Goal: Entertainment & Leisure: Consume media (video, audio)

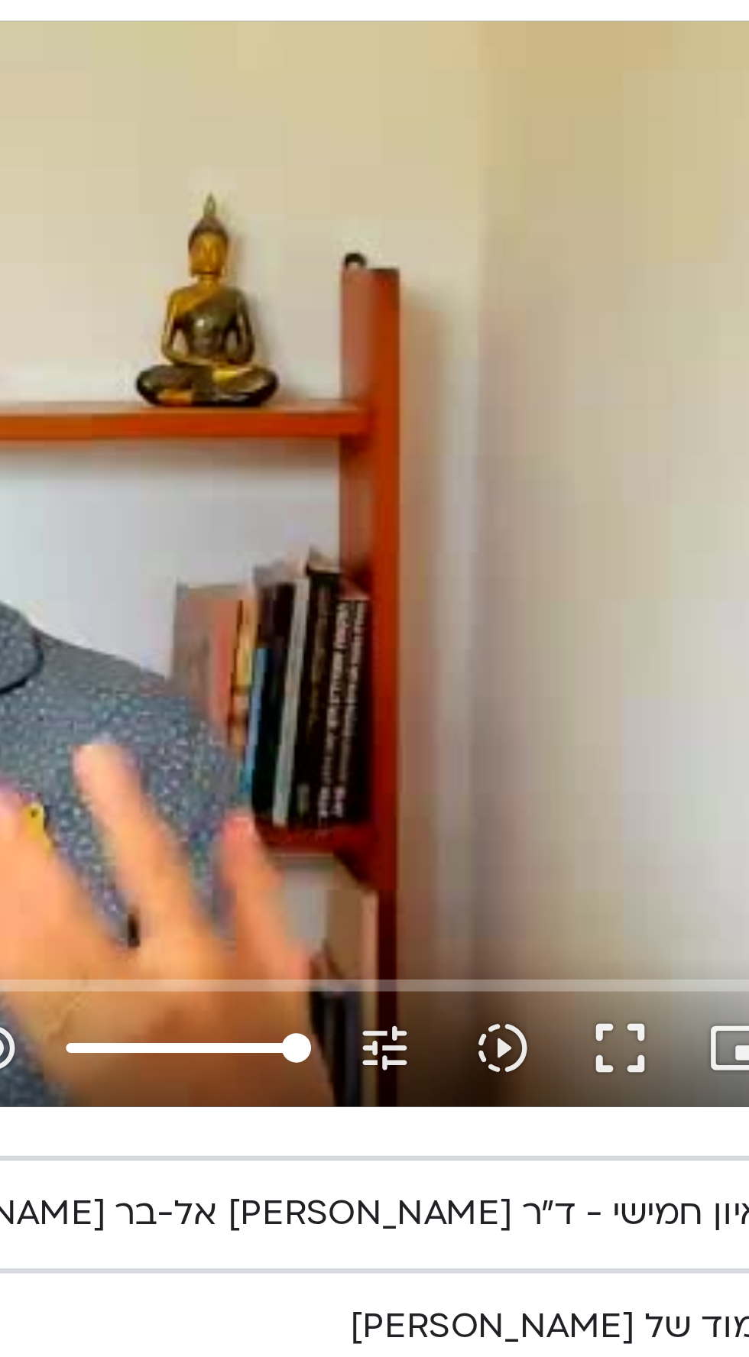
scroll to position [0, -33]
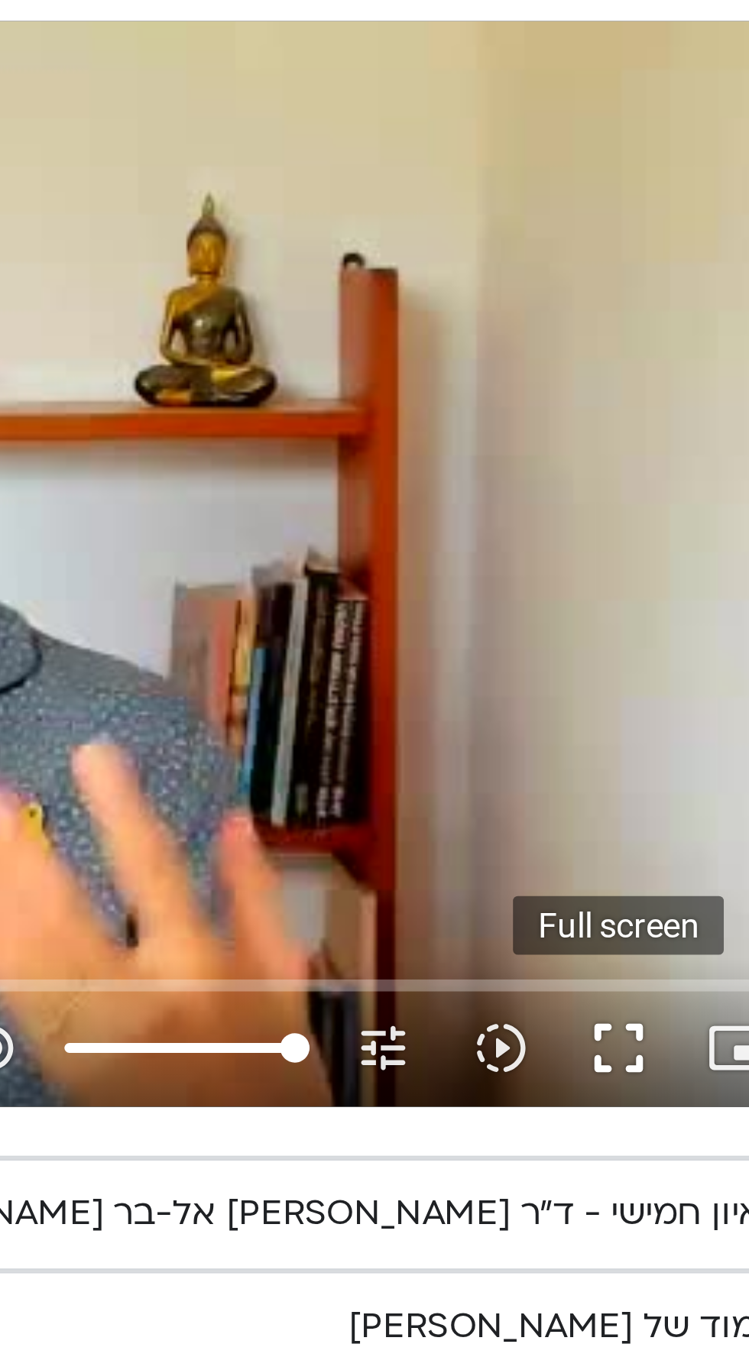
click at [705, 1180] on button "fullscreen" at bounding box center [705, 1178] width 37 height 37
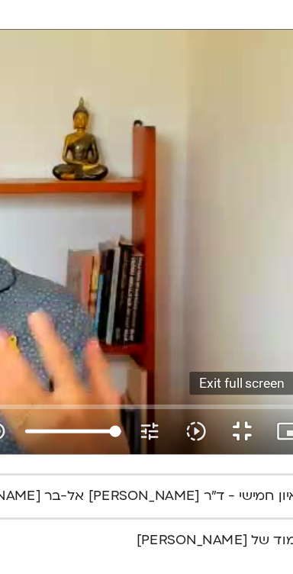
scroll to position [0, 0]
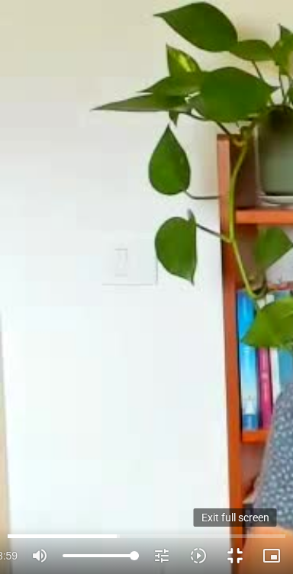
click at [246, 555] on button "fullscreen_exit" at bounding box center [235, 556] width 37 height 37
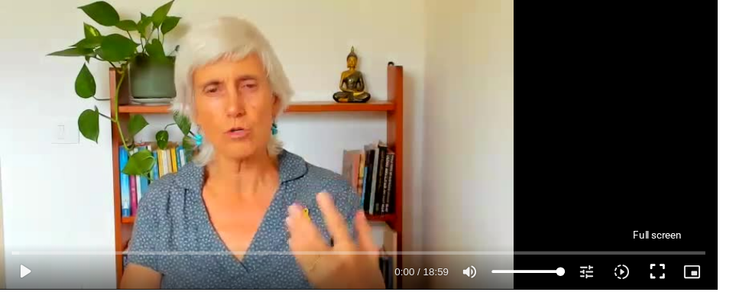
scroll to position [0, -33]
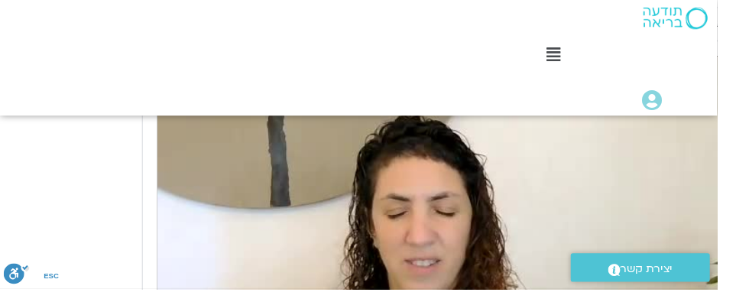
type input "1.918548"
type input "0.014324"
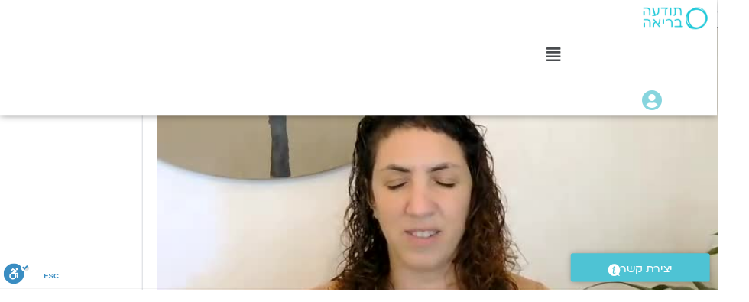
type input "2.032139"
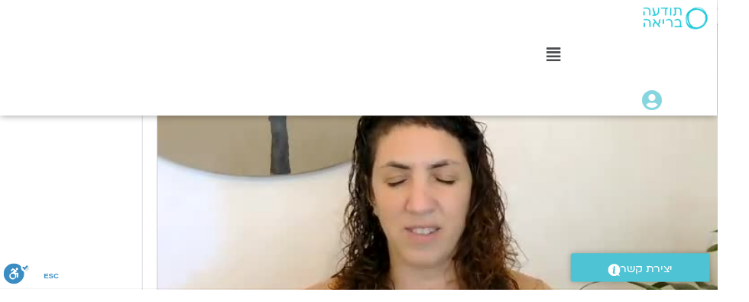
type input "0.130644"
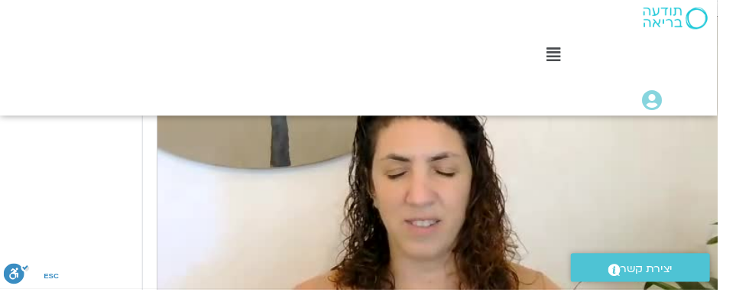
type input "2.161083"
type input "0.258404"
type input "2.288738"
type input "0.385982"
type input "2.407177"
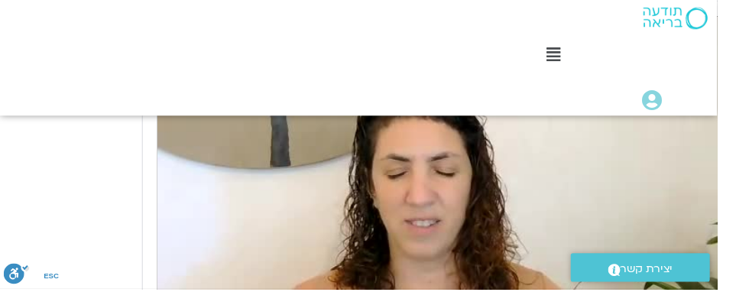
type input "0.500605"
type input "2.544939"
type input "0.641913"
type input "2.673194"
type input "0.75382"
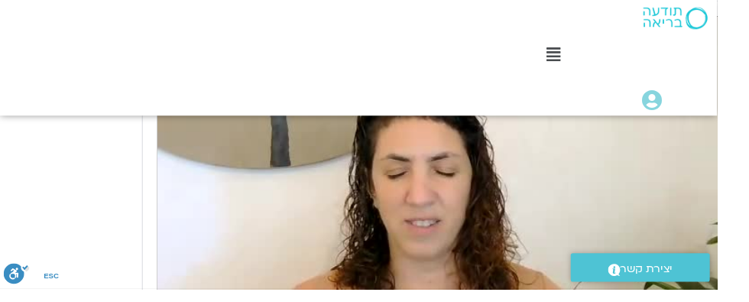
type input "2.796518"
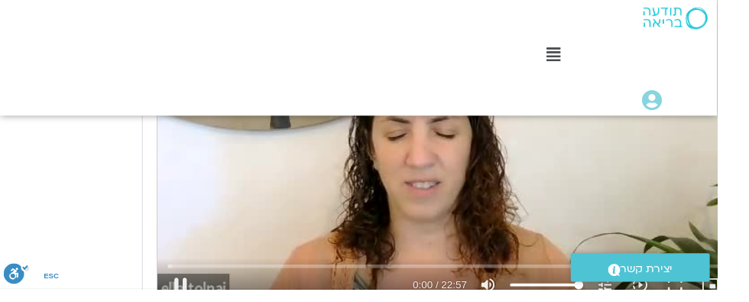
type input "0.908032"
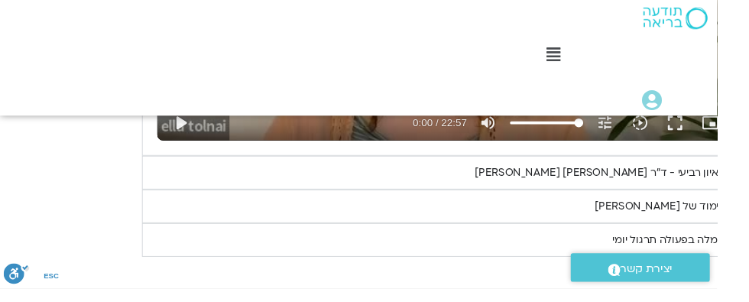
type input "3.929624"
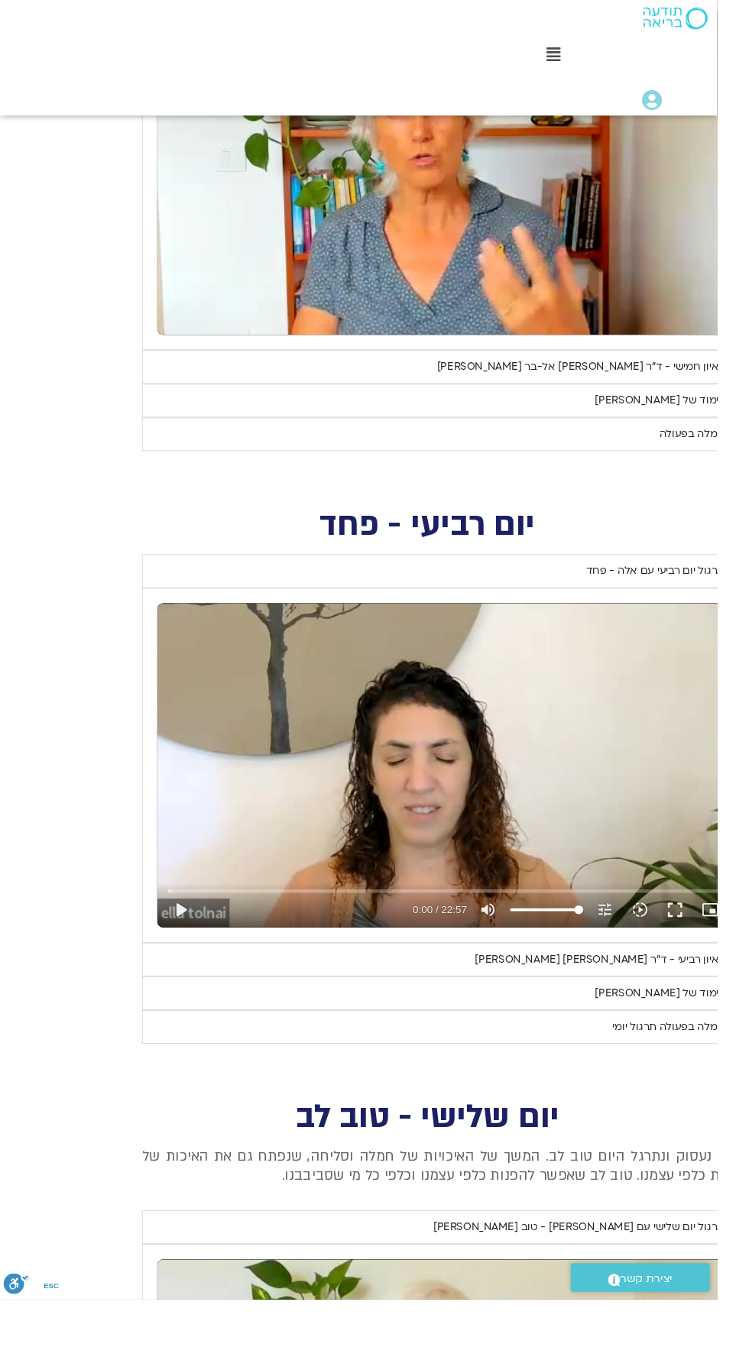
scroll to position [846, -33]
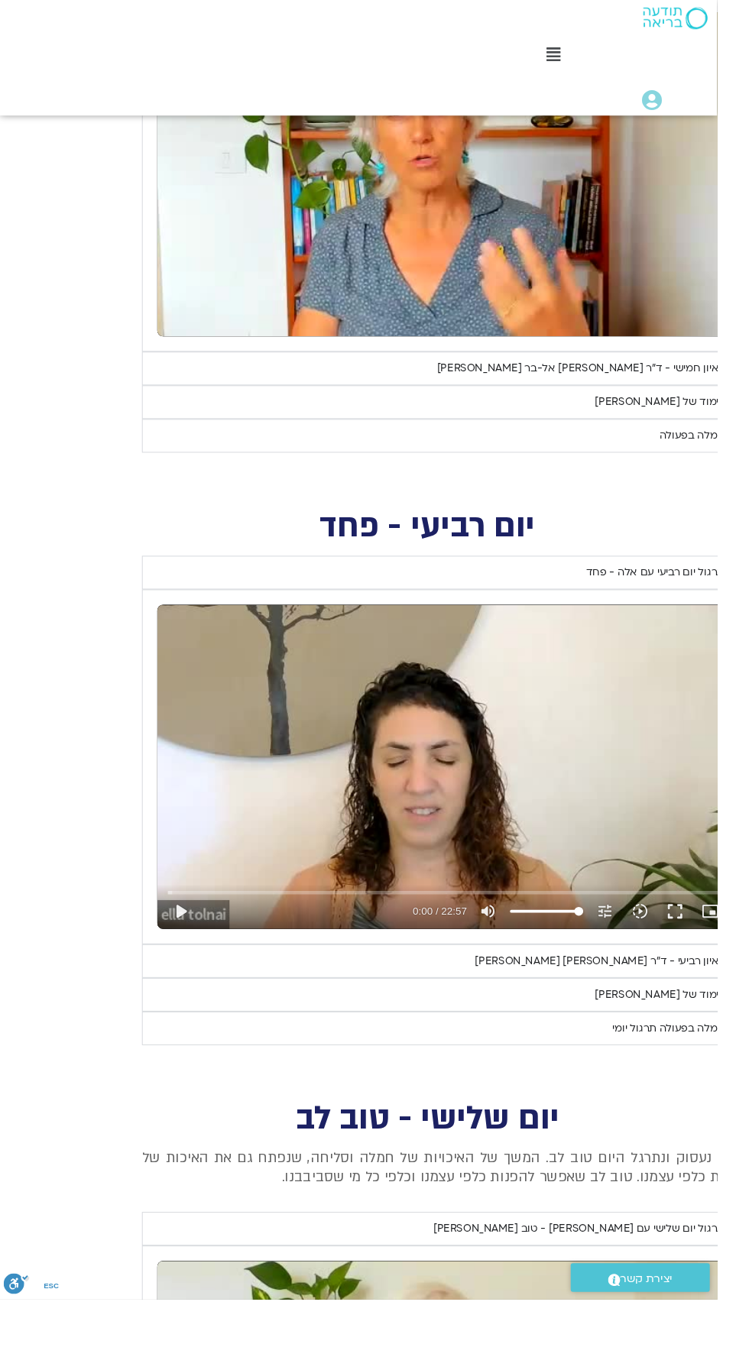
type input "2.833108"
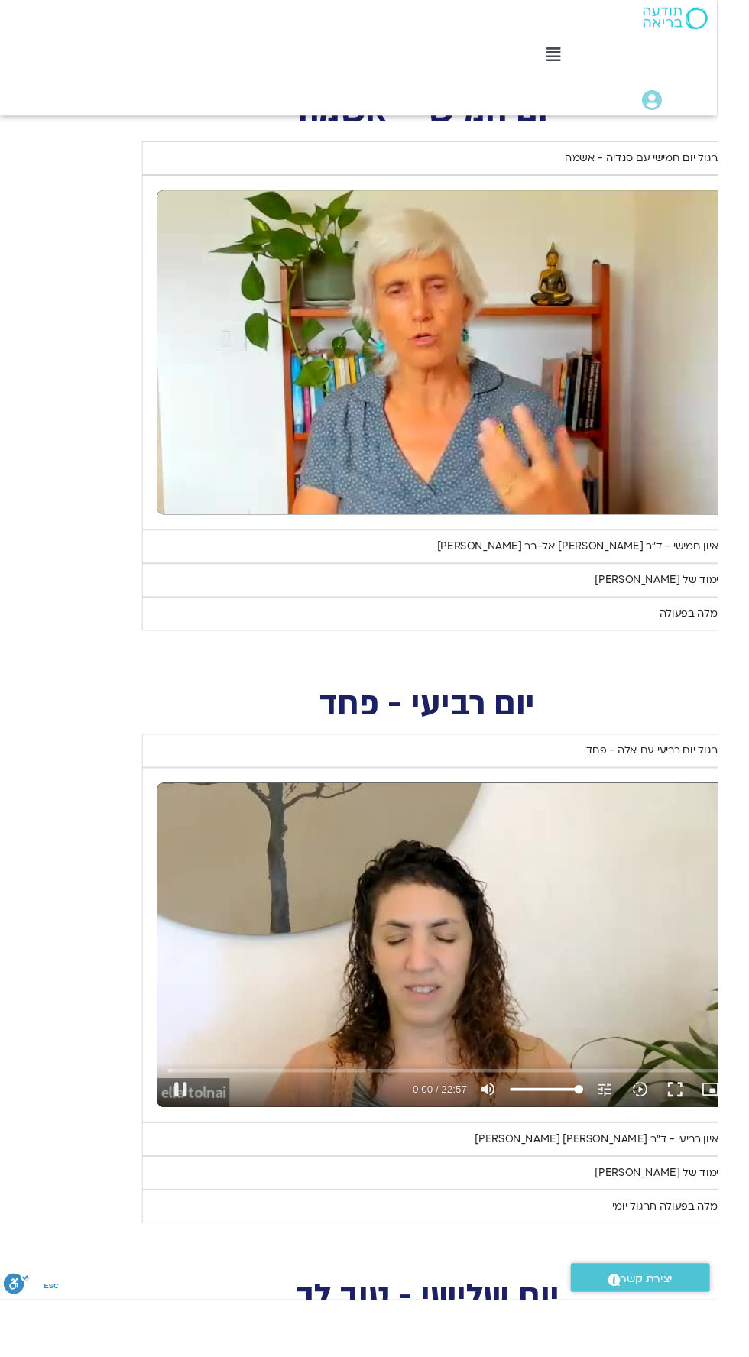
scroll to position [661, -33]
type input "1.541695"
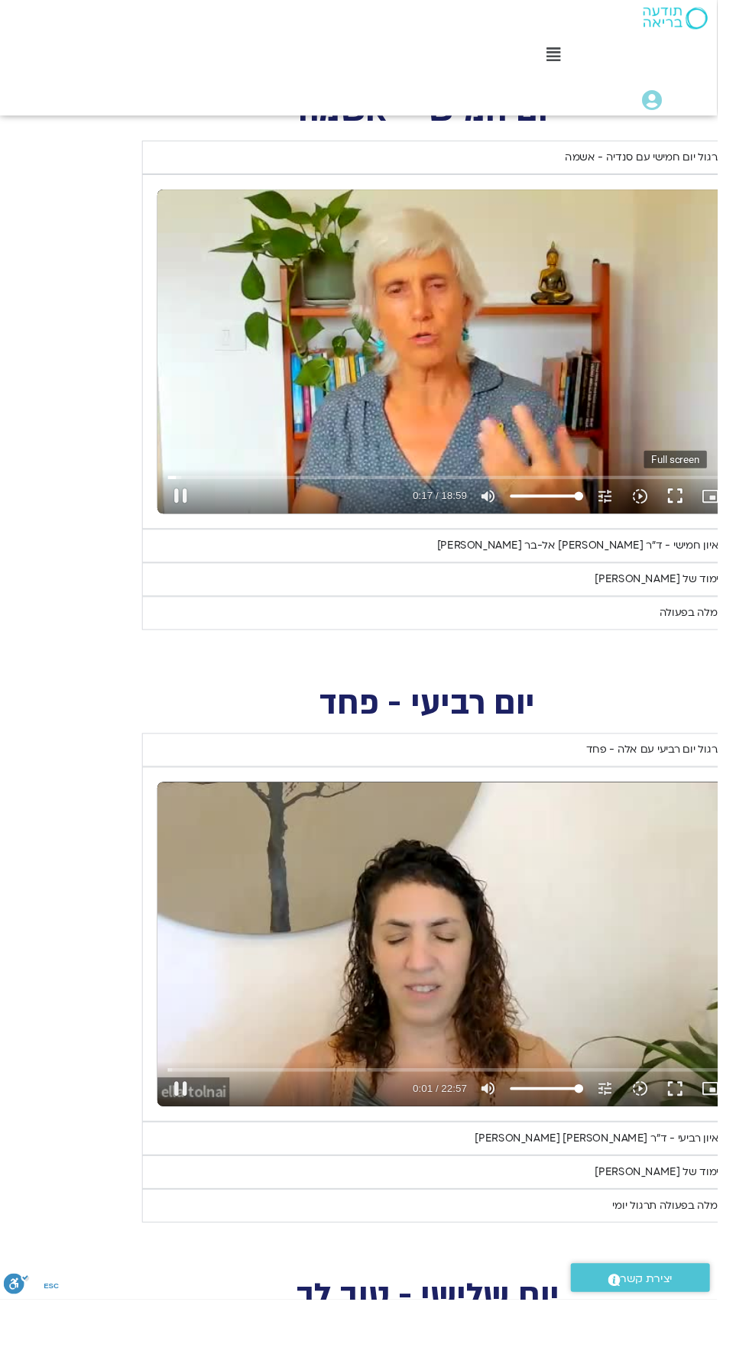
type input "17.945109"
type input "1.674868"
type input "18.064551"
type input "1.794103"
type input "18.190026"
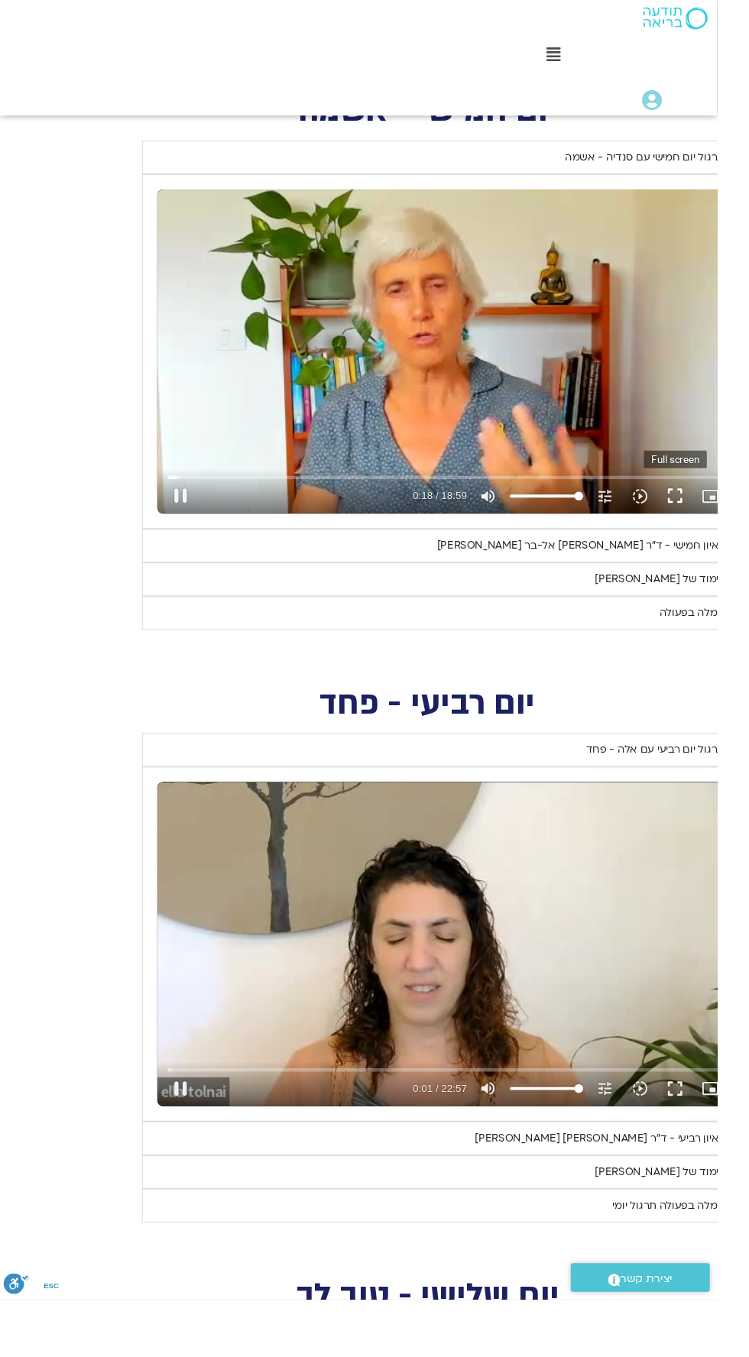
type input "1.920534"
type input "18.330825"
type input "2.061267"
type input "18.44459"
type input "2.175236"
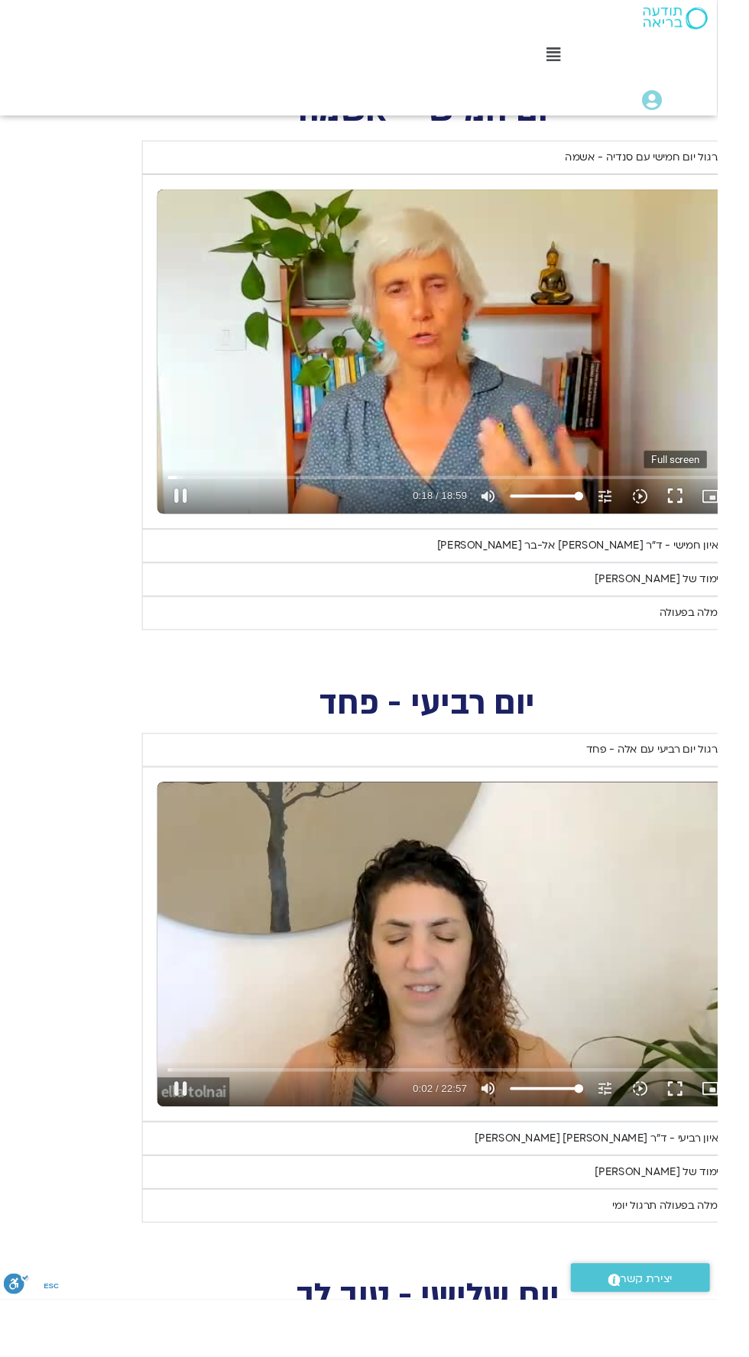
type input "18.573574"
type input "2.304522"
type input "18.688781"
type input "2.422832"
type input "18.819928"
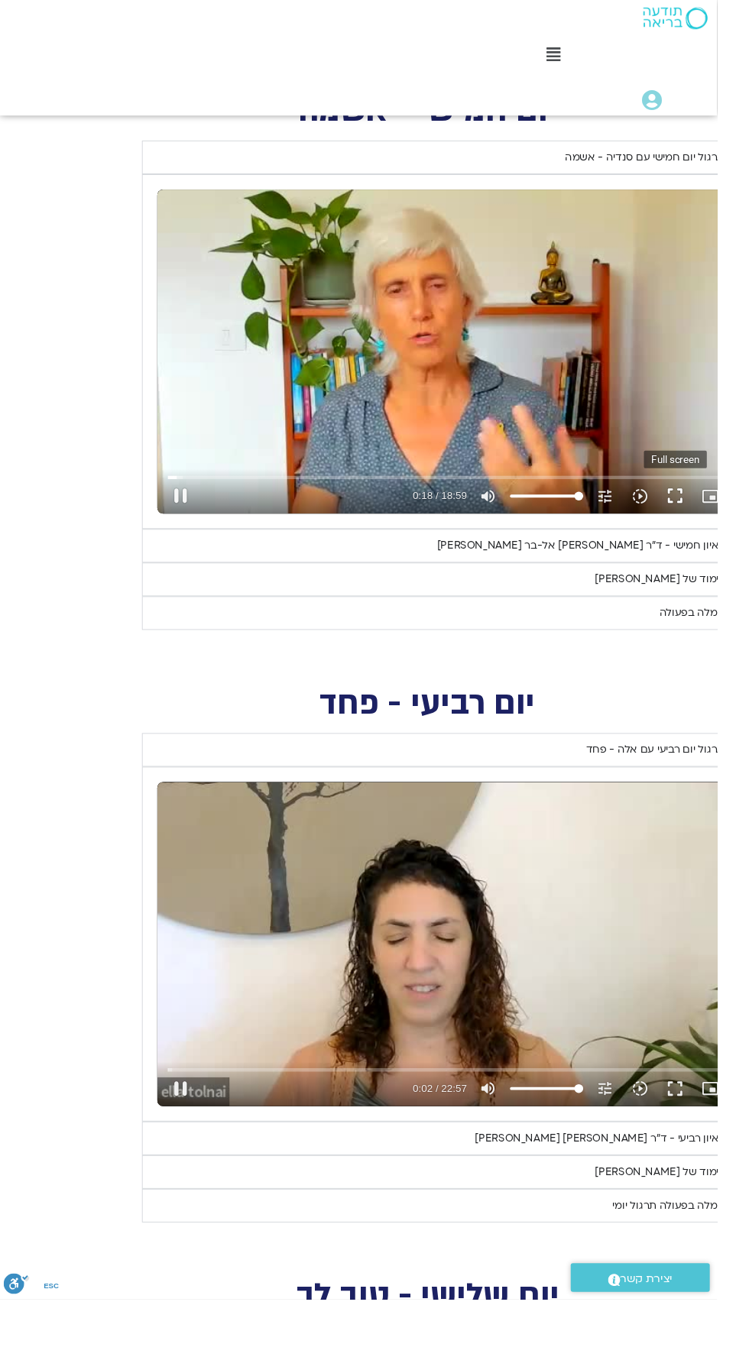
type input "2.5459"
type input "18.947131"
type input "2.691926"
type input "19.072953"
type input "2.806491"
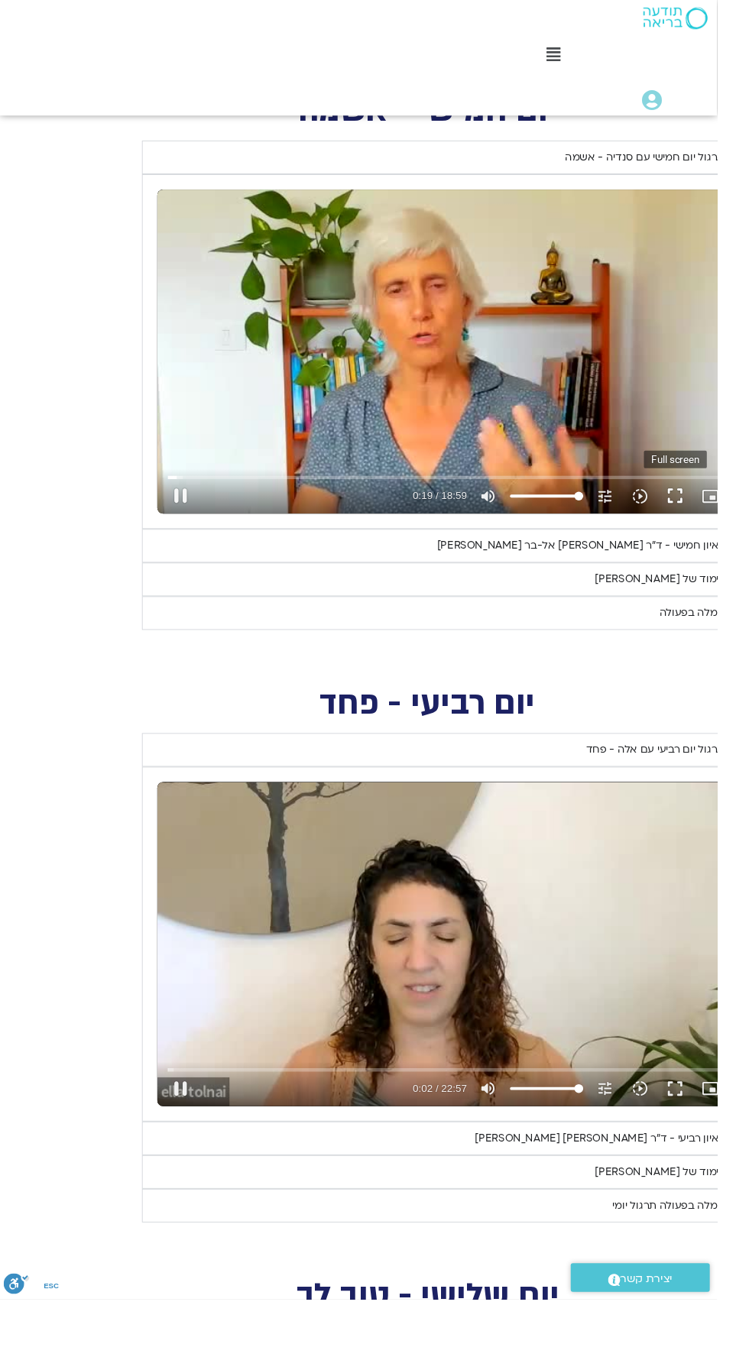
type input "19.2023"
type input "2.936503"
type input "19.317722"
type input "3.053279"
type input "19.448594"
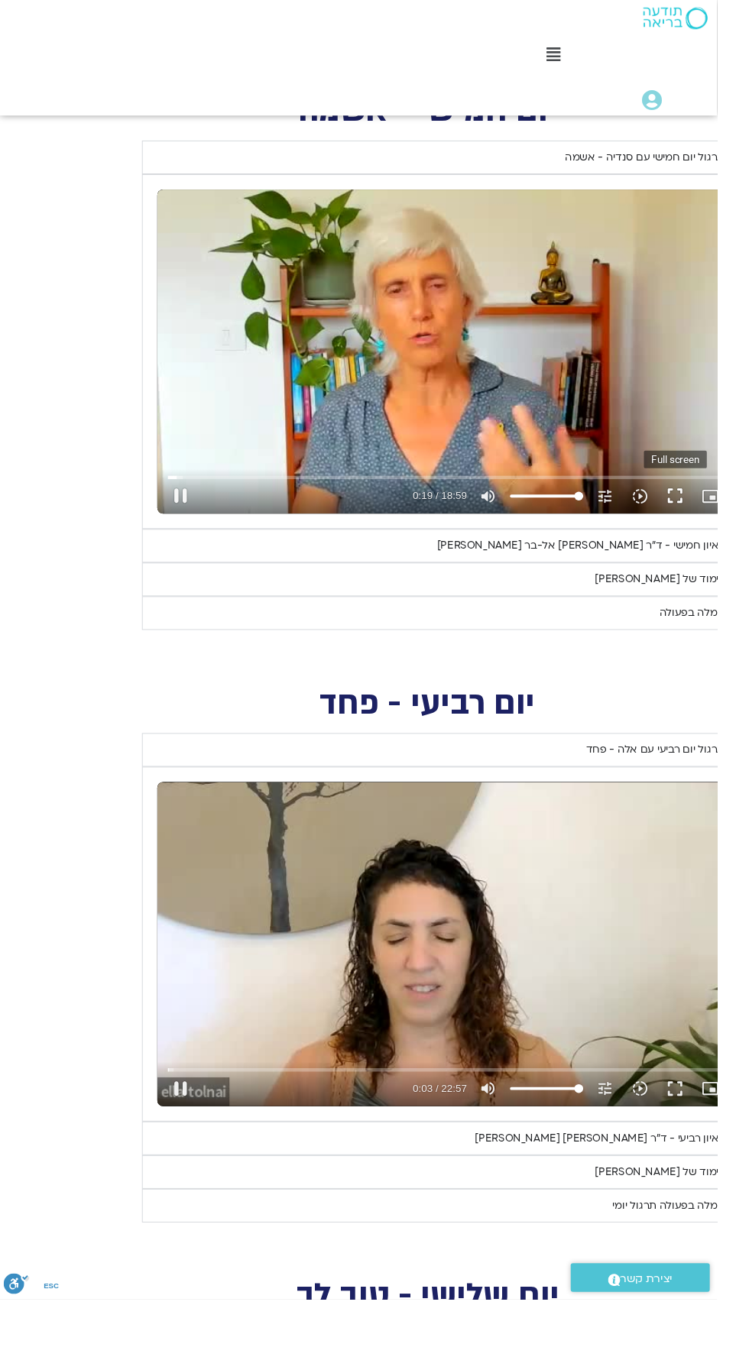
type input "3.182923"
type input "19.574621"
type input "3.309111"
type input "19.692373"
type input "3.422139"
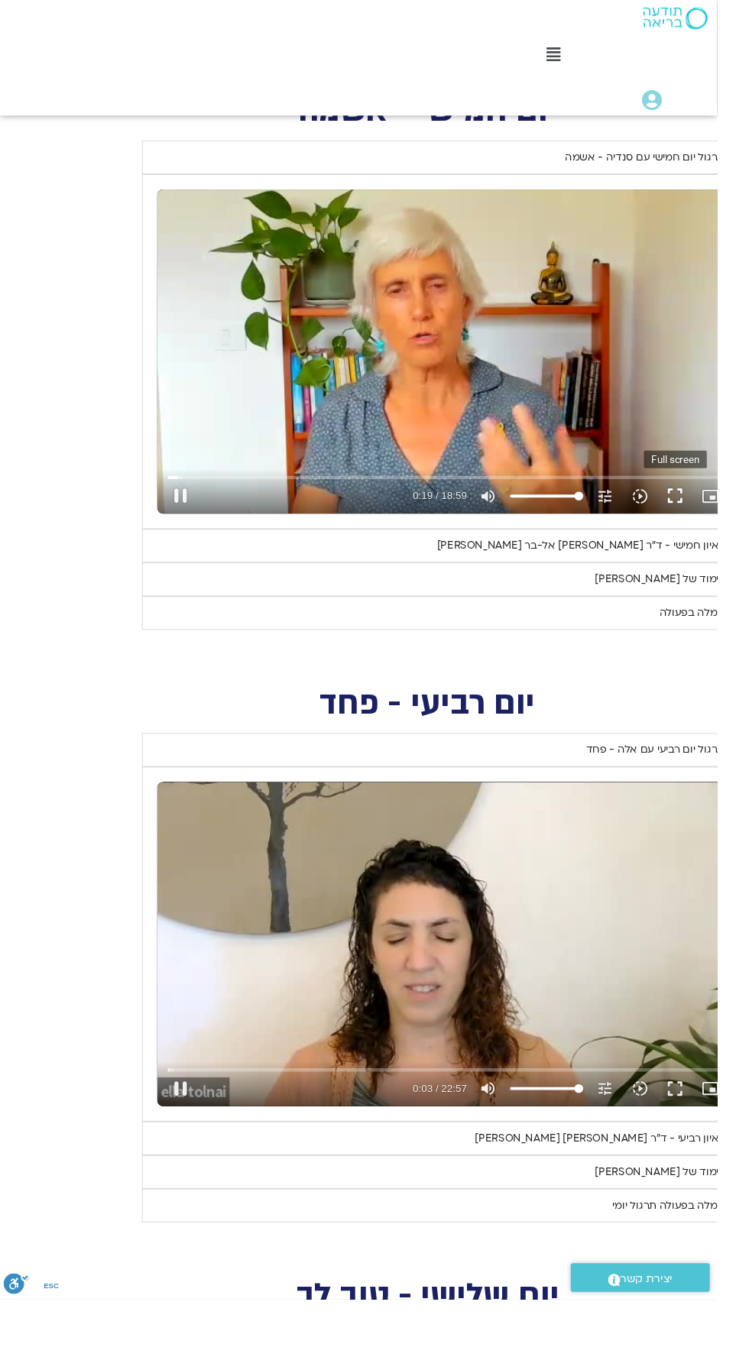
type input "19.831614"
type input "3.565187"
type input "19.958466"
type input "3.678514"
type input "20.076258"
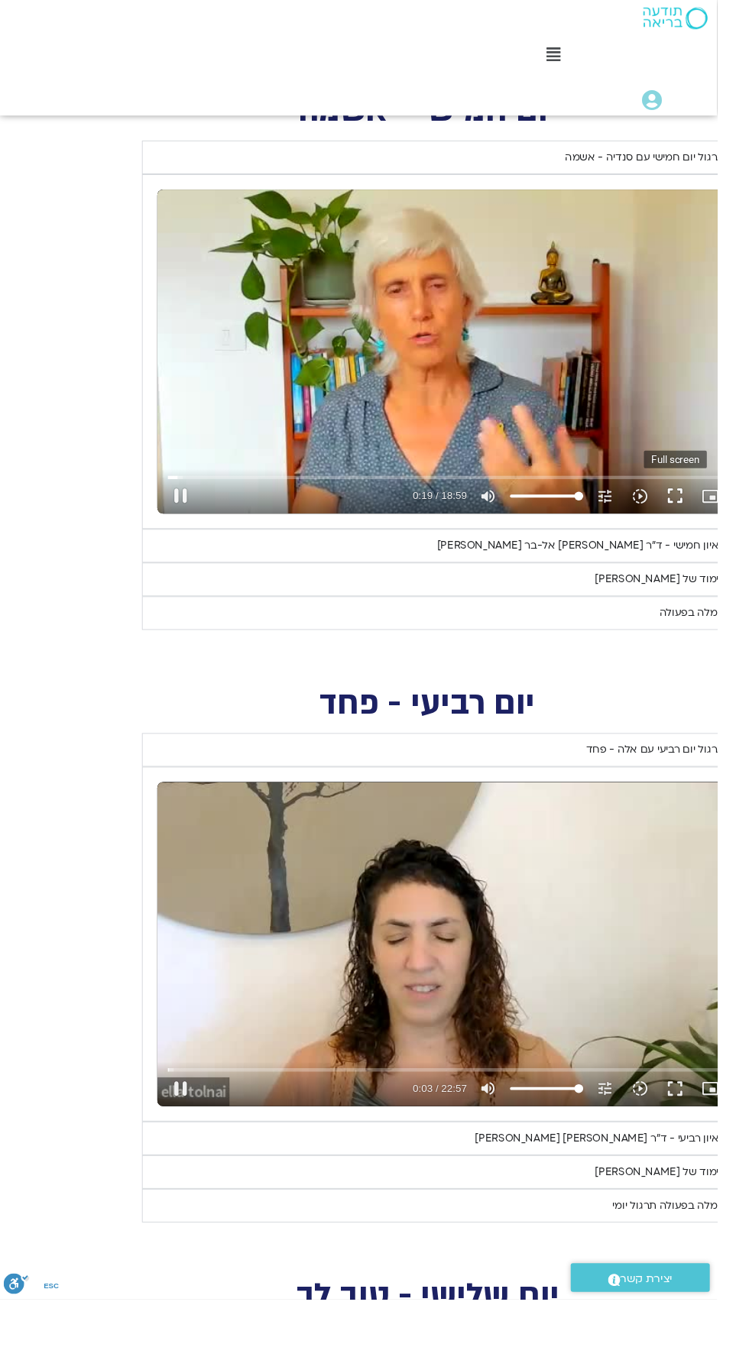
type input "3.809636"
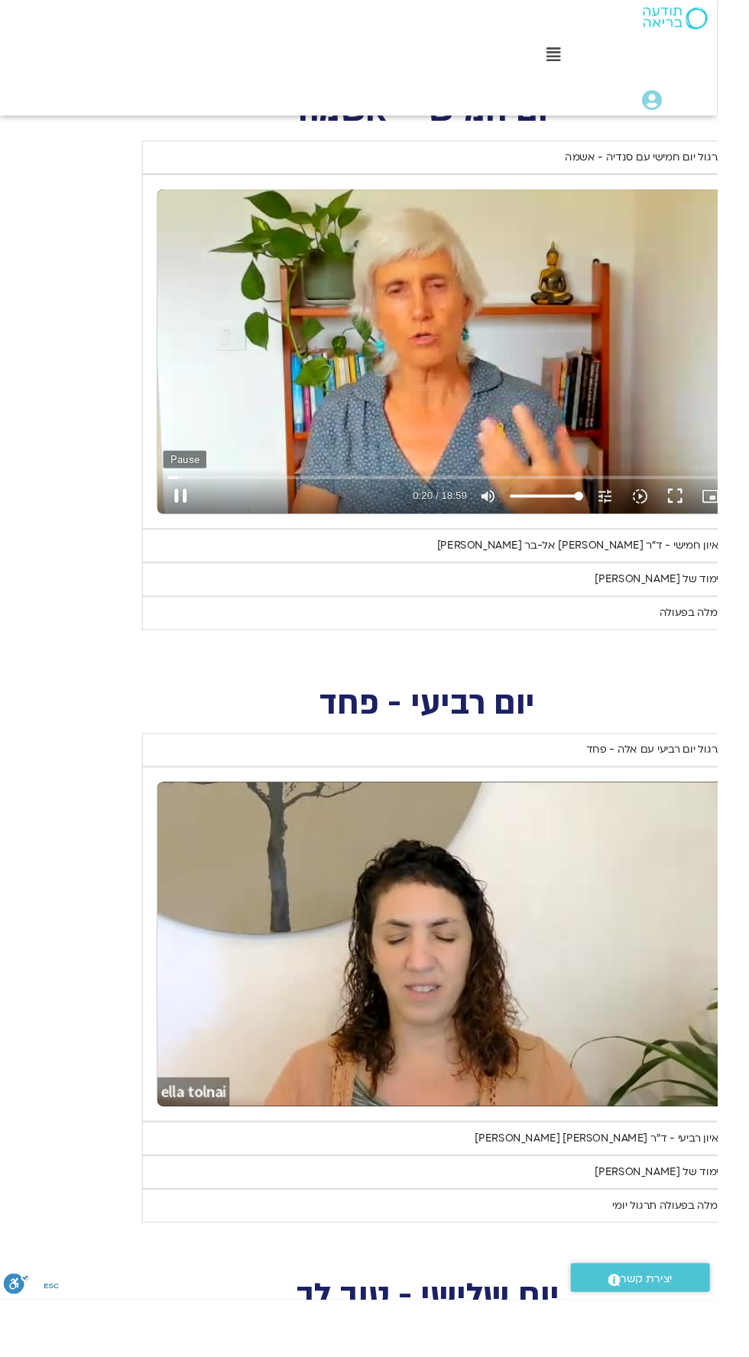
click at [193, 523] on button "pause" at bounding box center [188, 518] width 37 height 37
type input "20.585882"
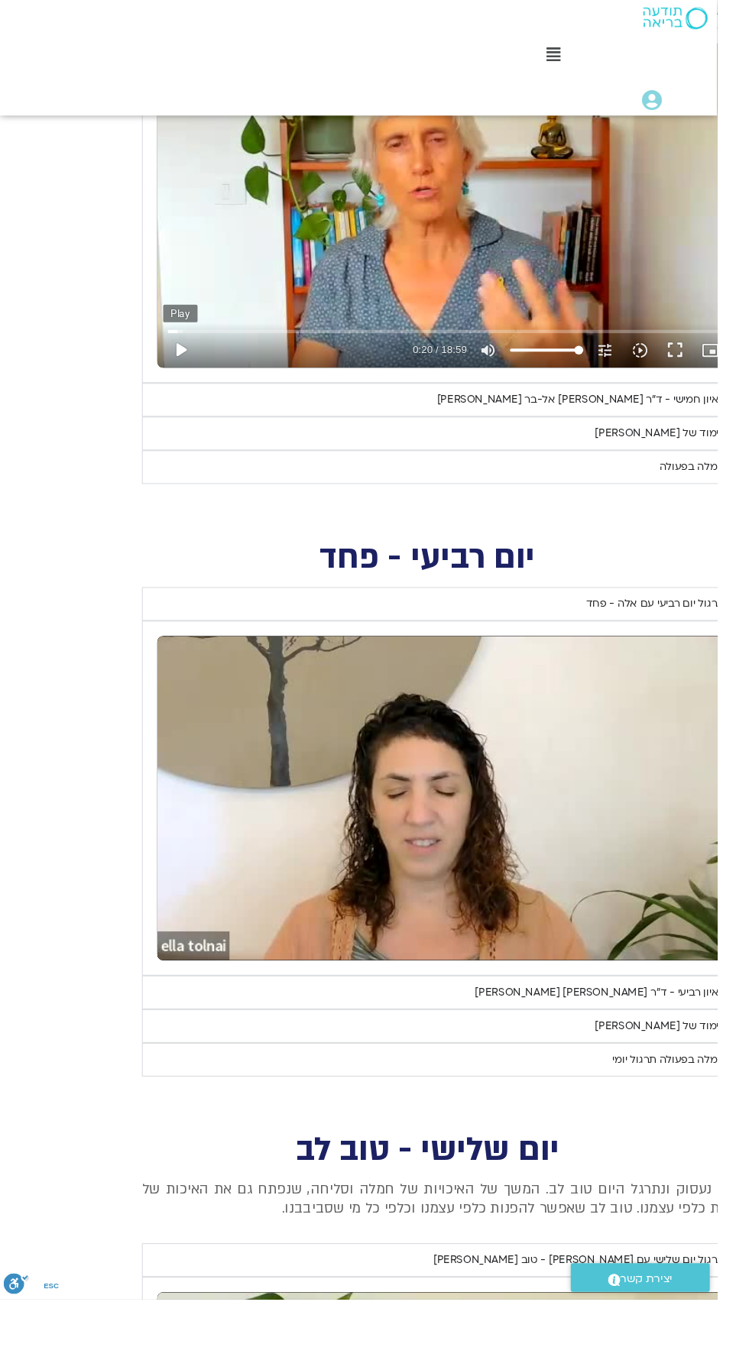
type input "7.163044"
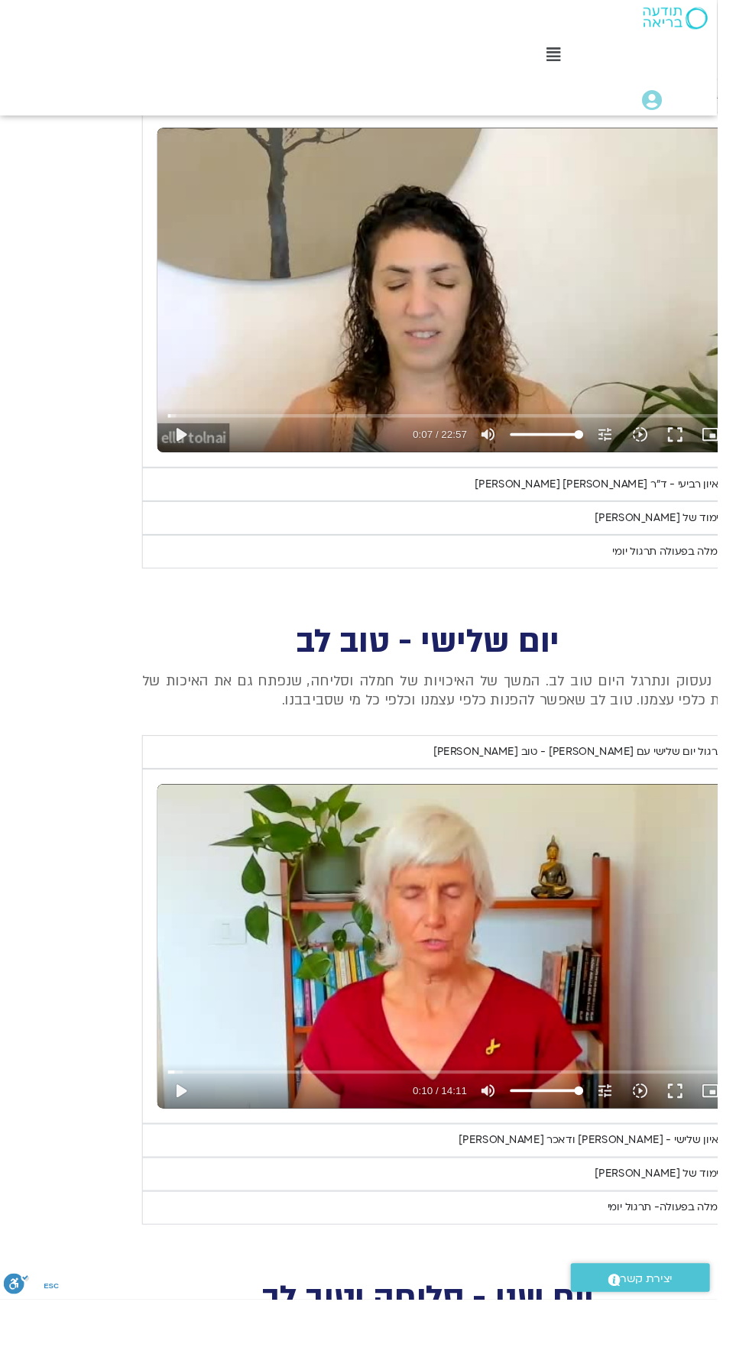
scroll to position [1353, -33]
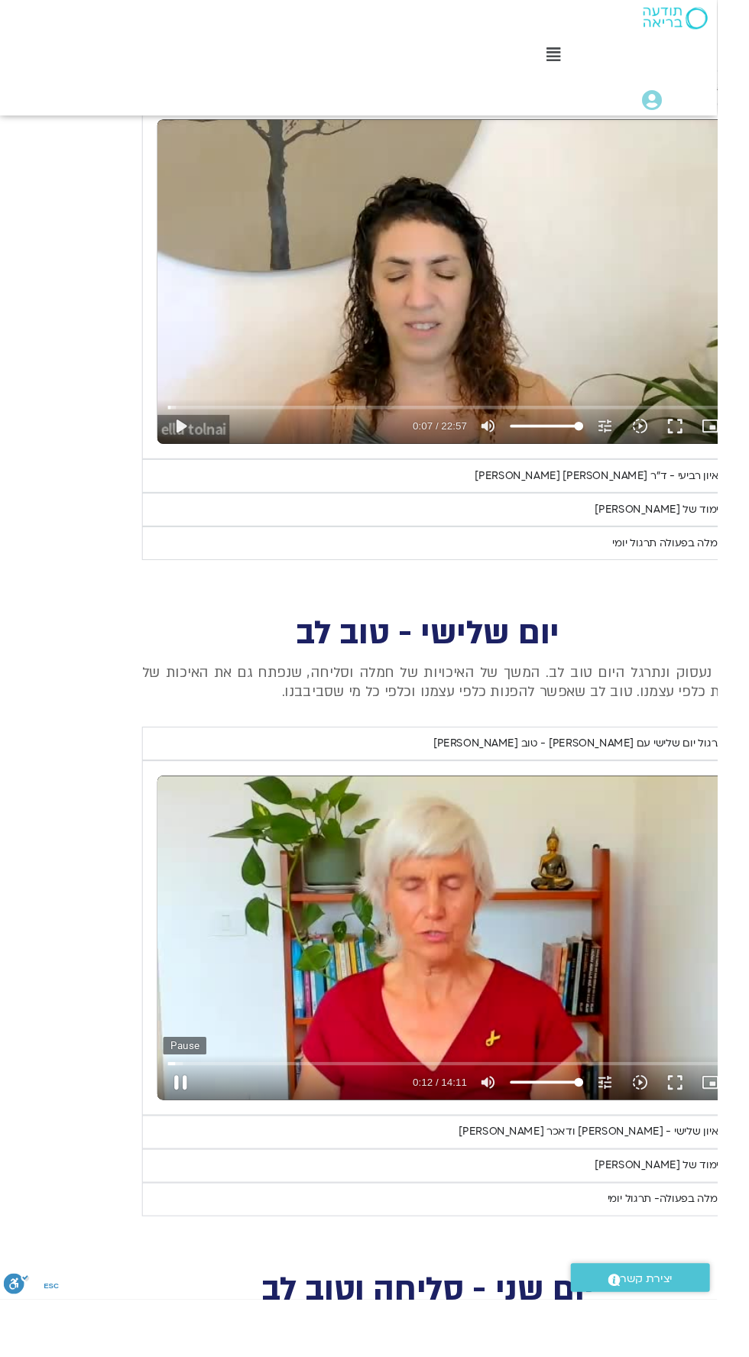
click at [189, 1134] on button "pause" at bounding box center [188, 1130] width 37 height 37
type input "12.310272"
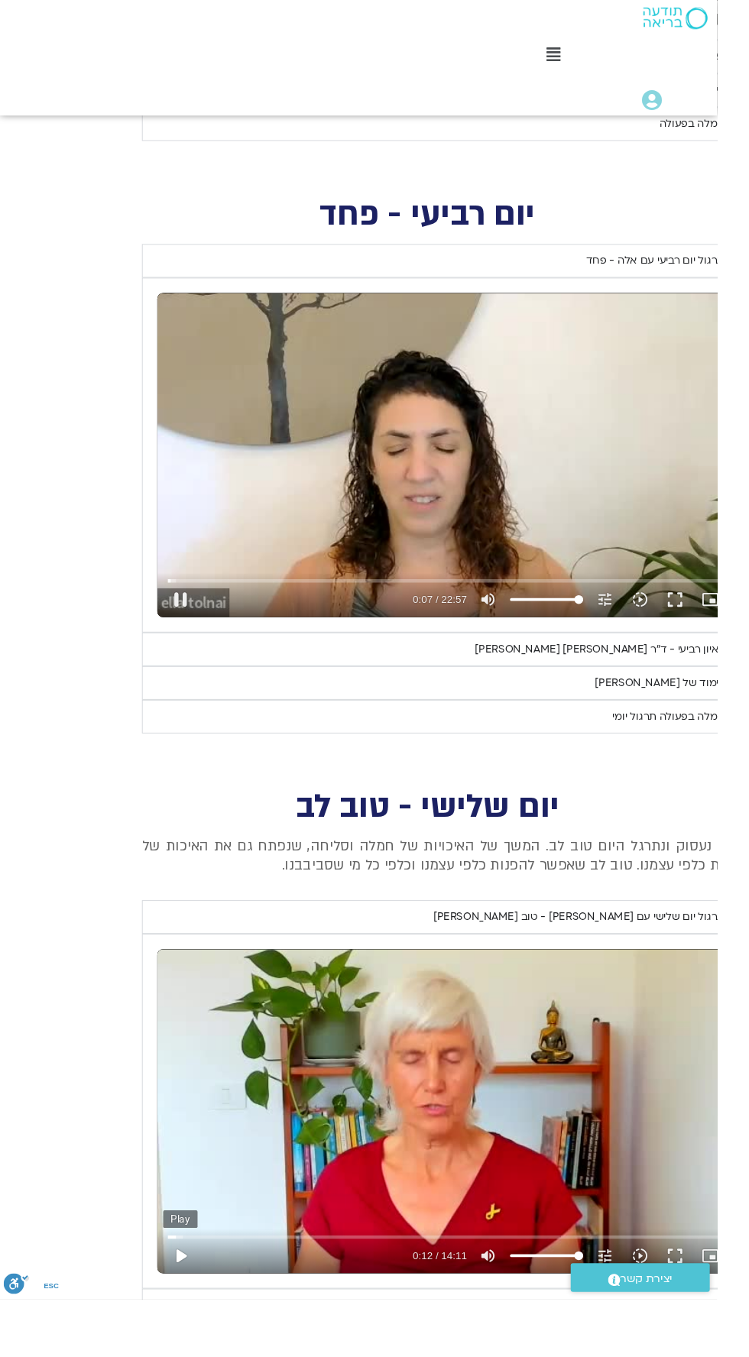
scroll to position [1164, -33]
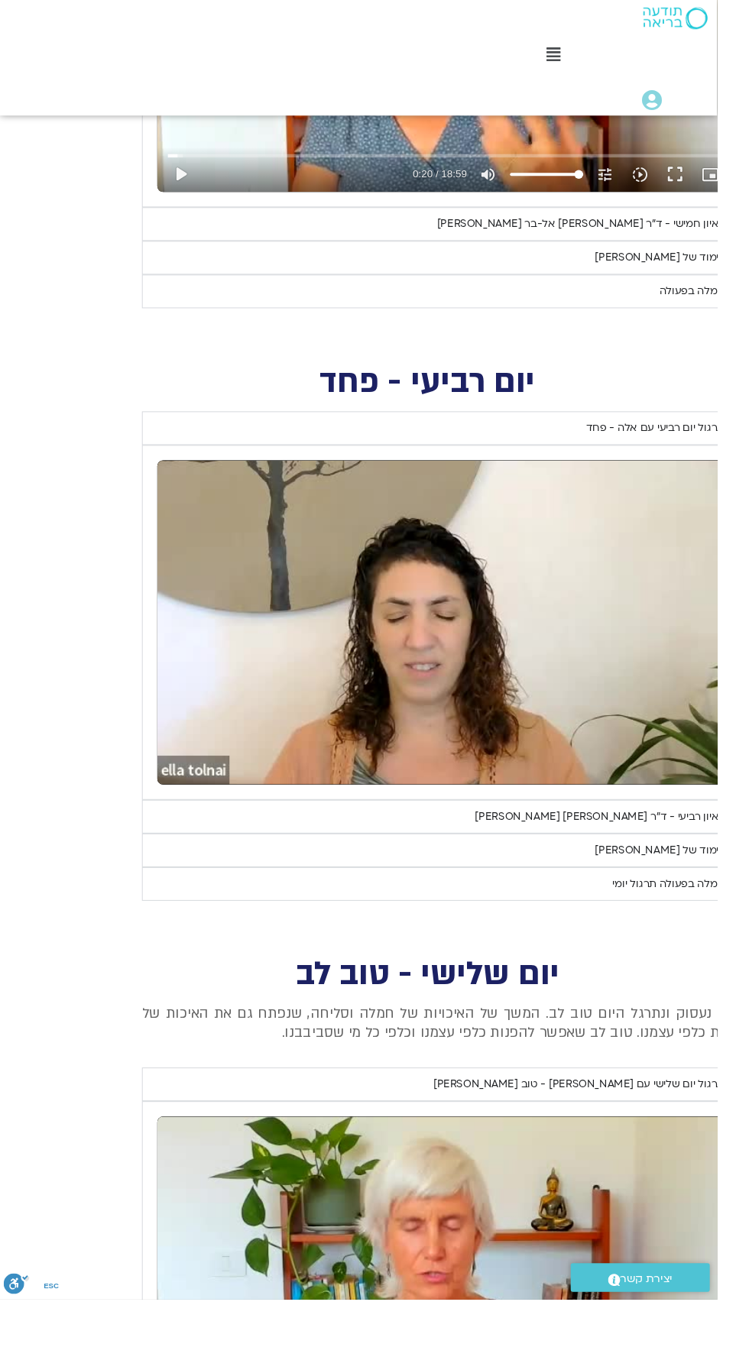
type input "96.601238"
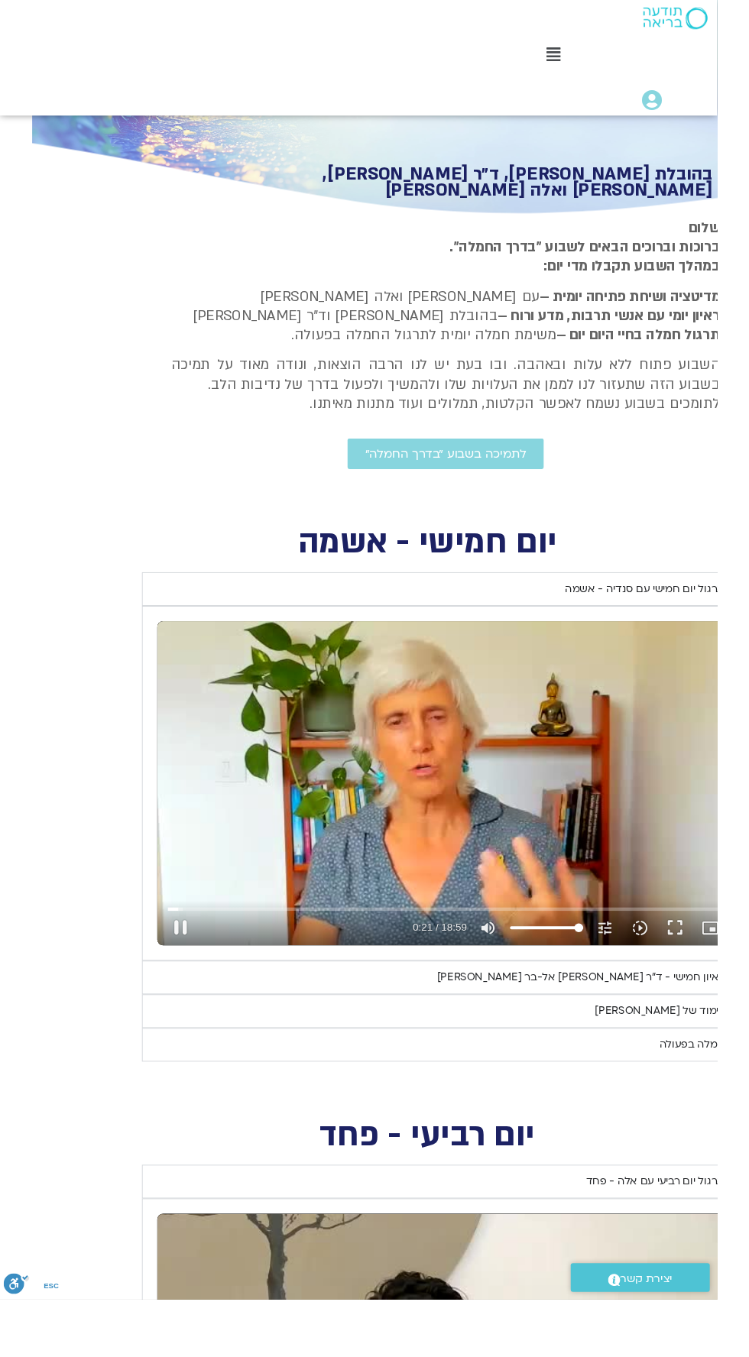
type input "21.715383"
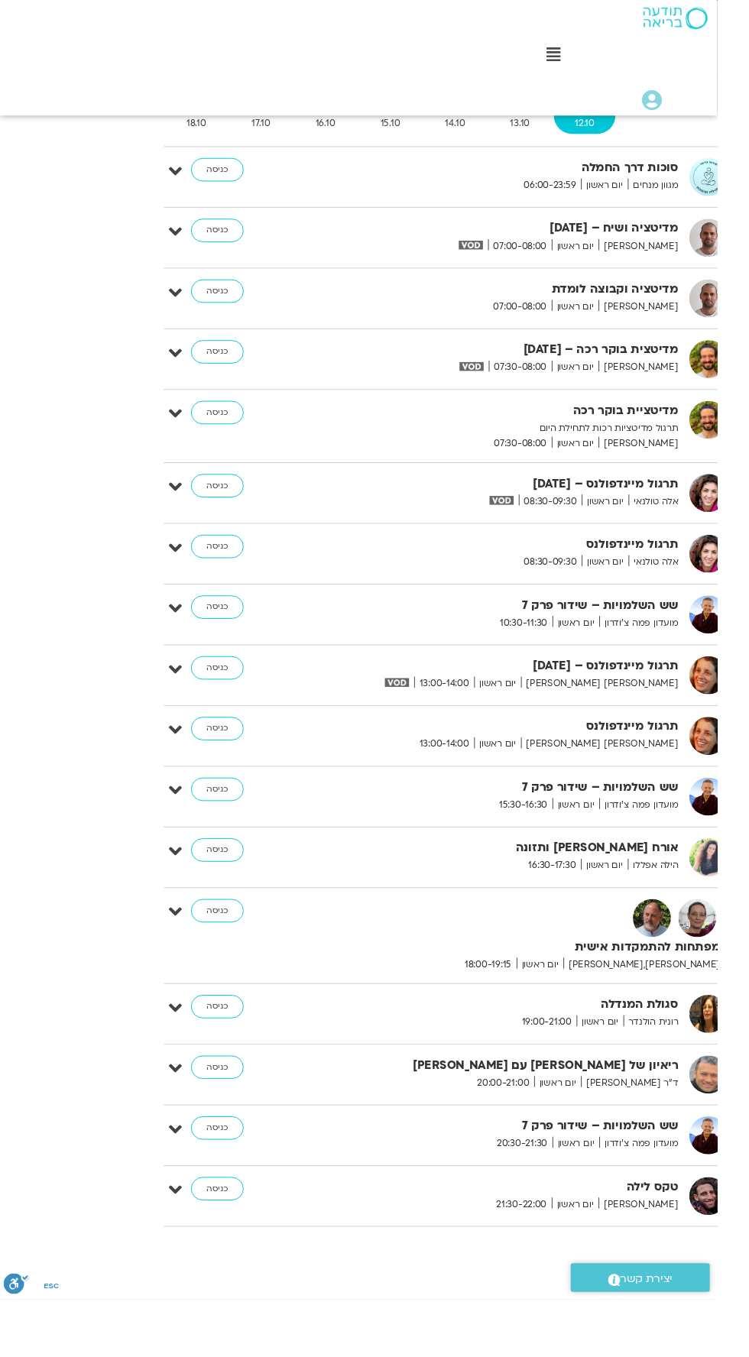
scroll to position [4852, -33]
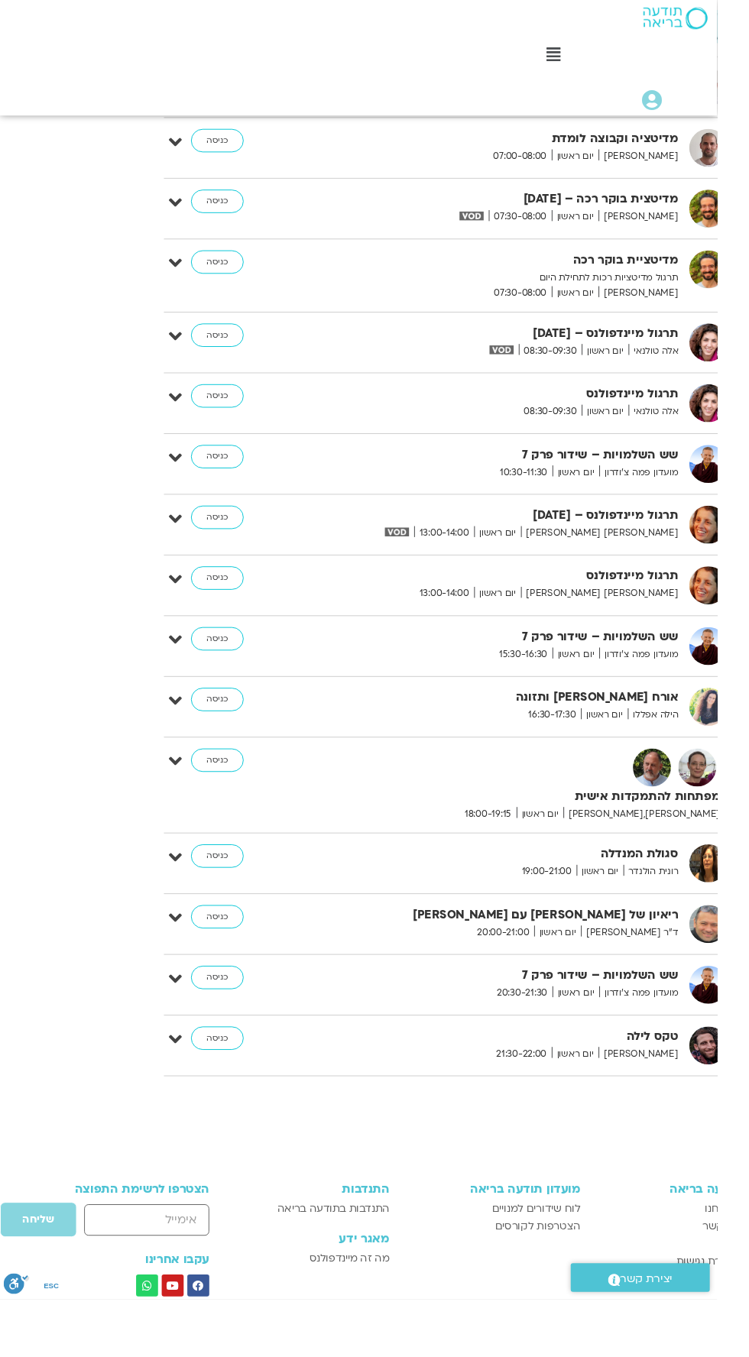
type input "17.297881"
